Goal: Find contact information: Find contact information

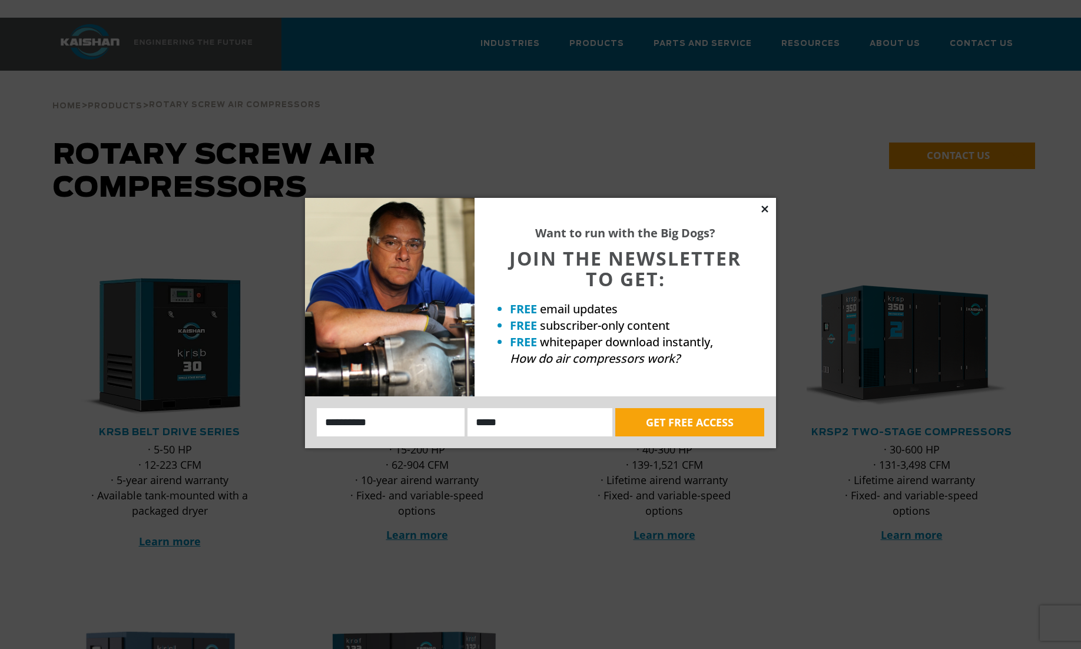
click at [761, 207] on icon at bounding box center [764, 209] width 11 height 11
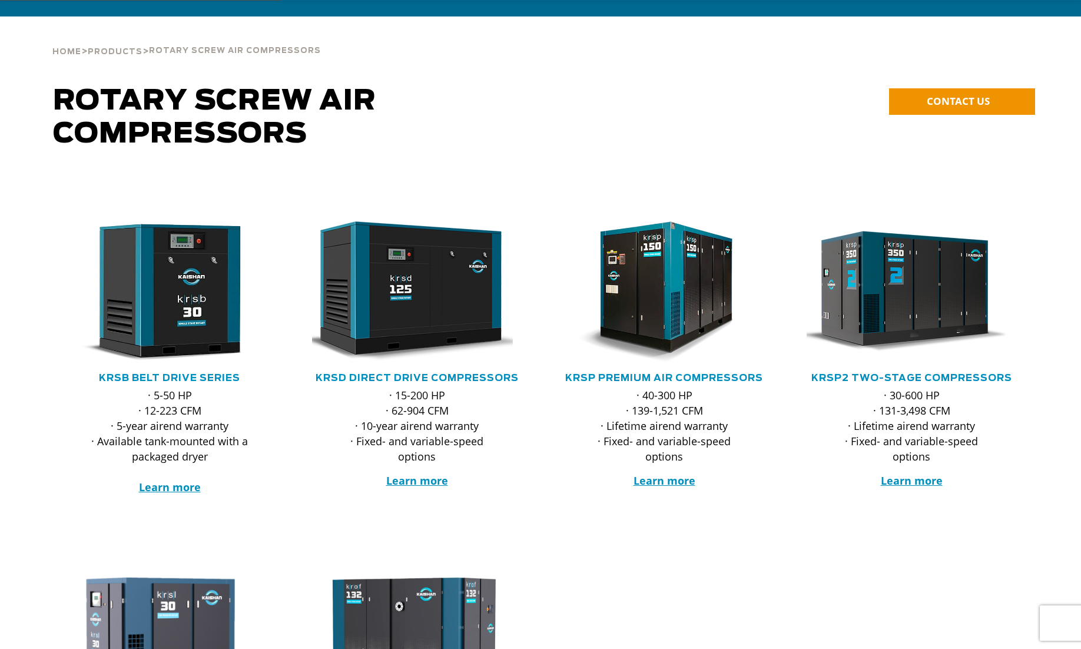
scroll to position [118, 0]
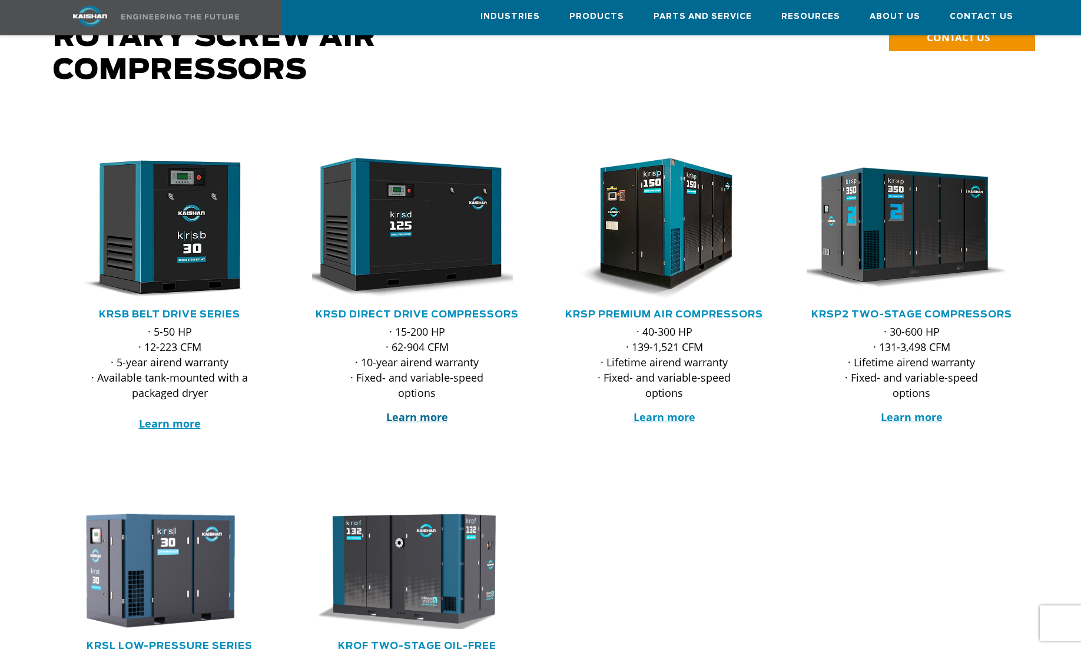
click at [417, 410] on strong "Learn more" at bounding box center [417, 417] width 62 height 14
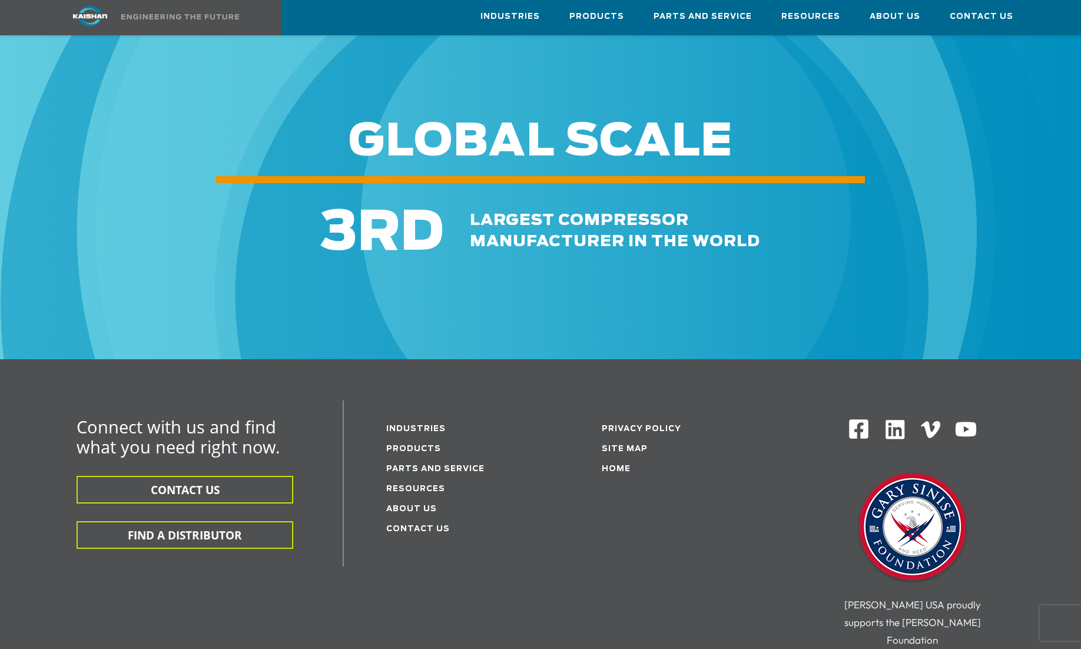
scroll to position [3414, 0]
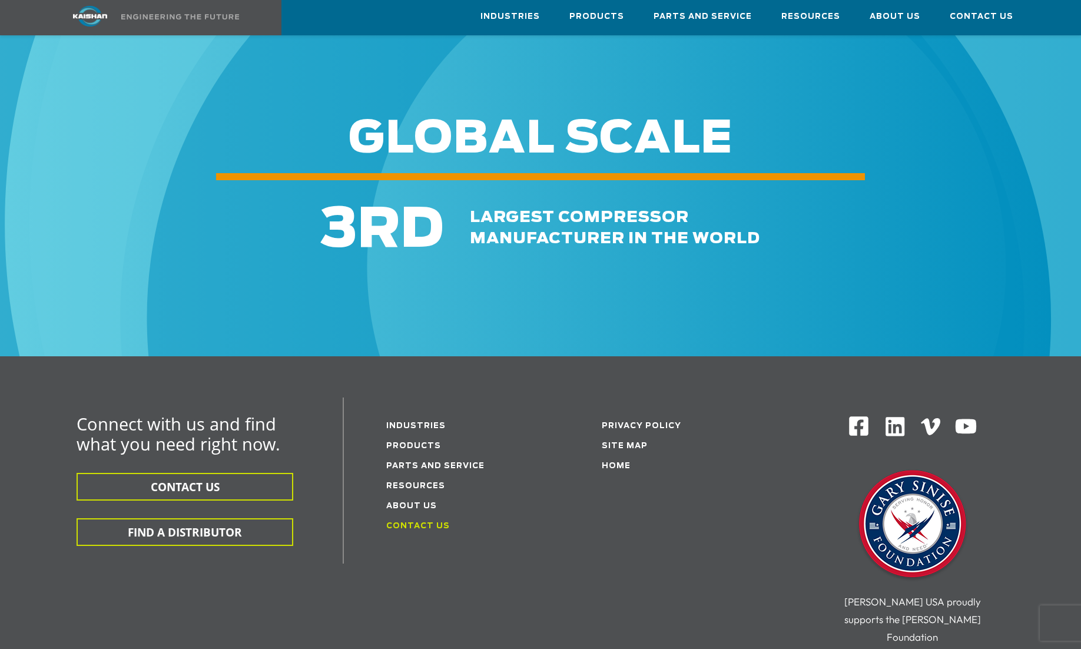
click at [402, 522] on link "Contact Us" at bounding box center [418, 526] width 64 height 8
